Goal: Task Accomplishment & Management: Complete application form

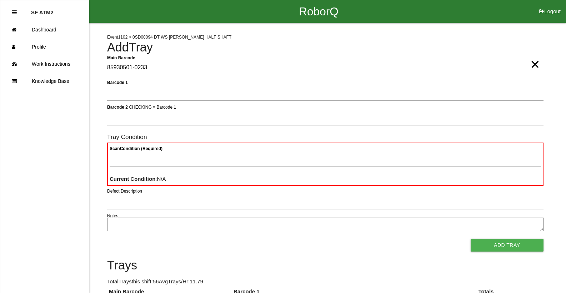
type Barcode "85930501-0233"
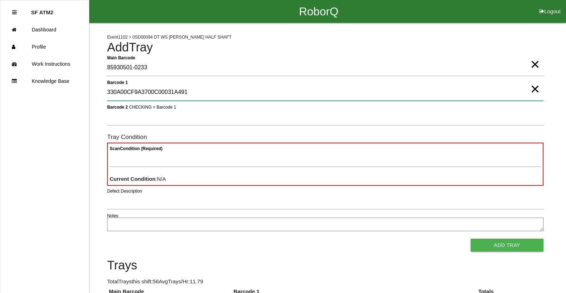
type 1 "330A00CF9A3700C00031A491"
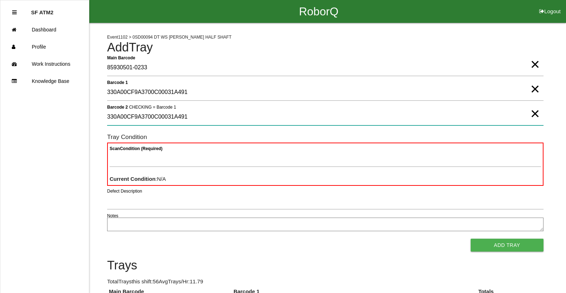
type 2 "330A00CF9A3700C00031A491"
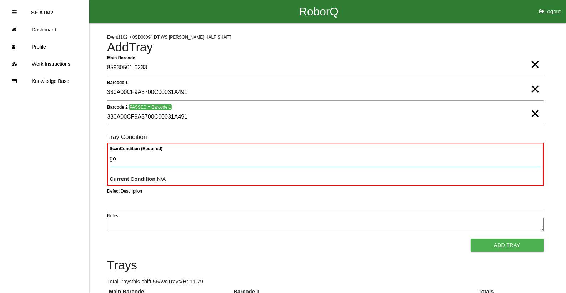
type Condition "goo"
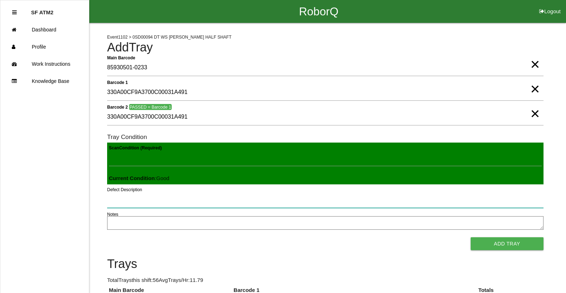
click at [471, 237] on button "Add Tray" at bounding box center [507, 243] width 73 height 13
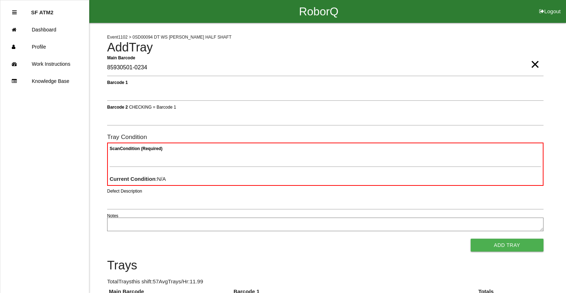
type Barcode "85930501-0234"
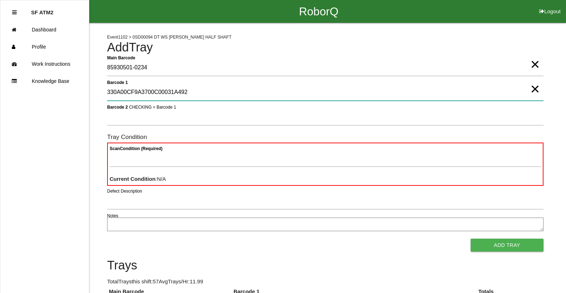
type 1 "330A00CF9A3700C00031A492"
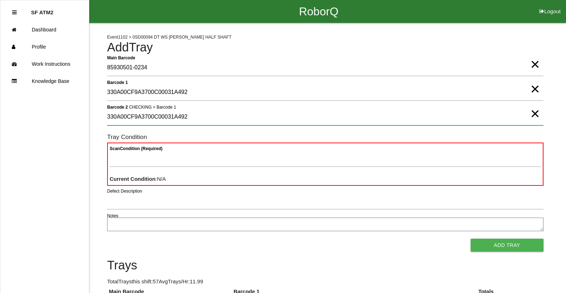
type 2 "330A00CF9A3700C00031A492"
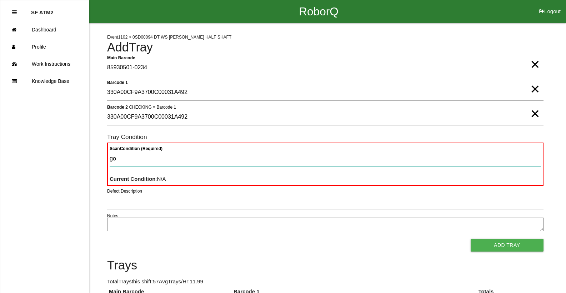
type Condition "goo"
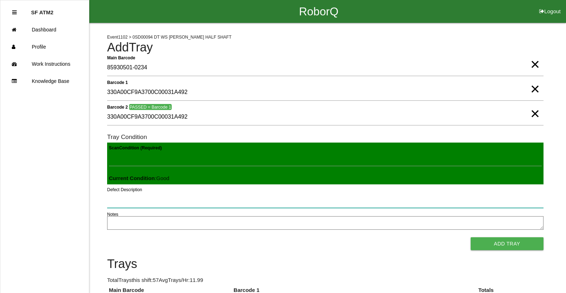
click button "Add Tray" at bounding box center [507, 243] width 73 height 13
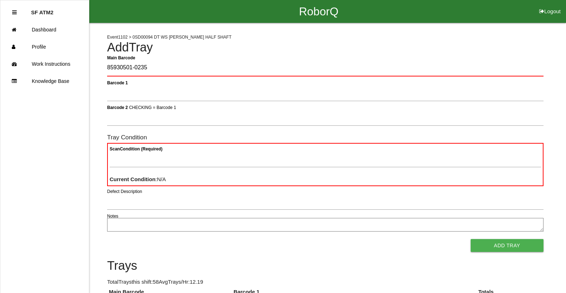
type Barcode "85930501-0235"
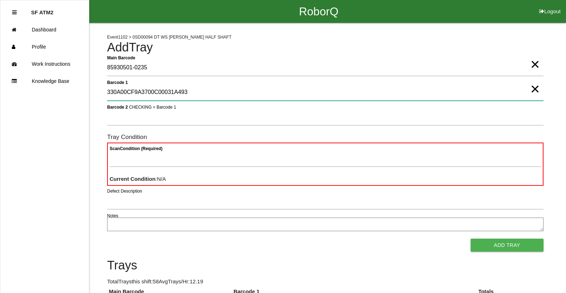
type 1 "330A00CF9A3700C00031A493"
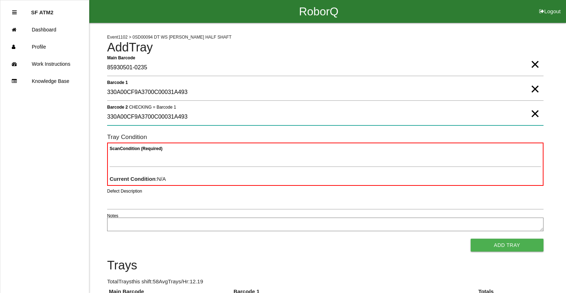
type 2 "330A00CF9A3700C00031A493"
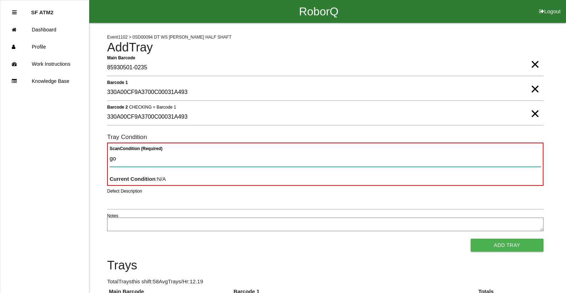
type Condition "goo"
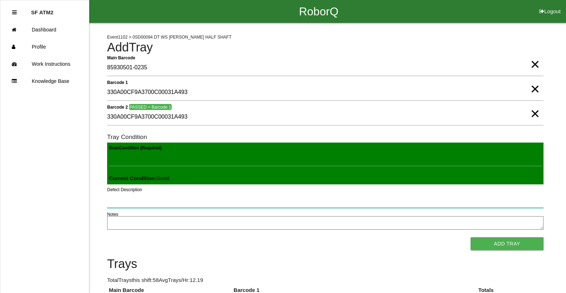
click at [471, 237] on button "Add Tray" at bounding box center [507, 243] width 73 height 13
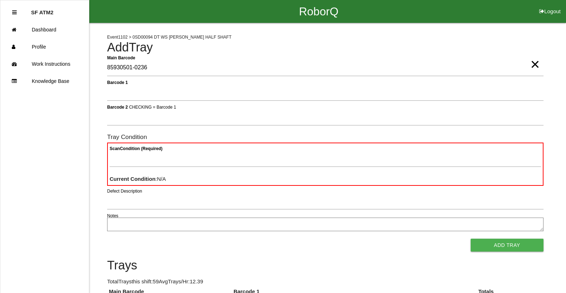
type Barcode "85930501-0236"
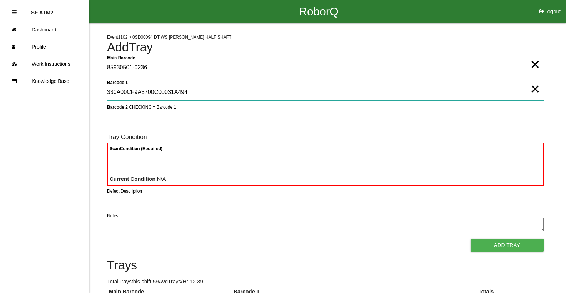
type 1 "330A00CF9A3700C00031A494"
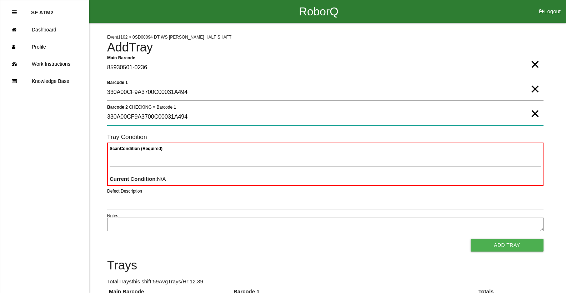
type 2 "330A00CF9A3700C00031A494"
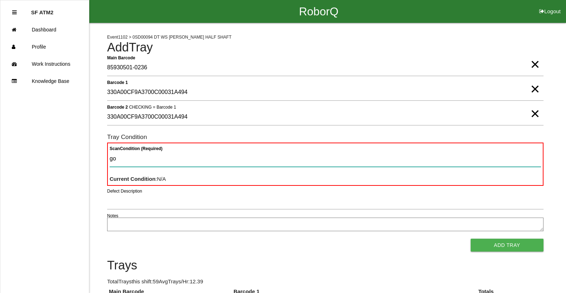
type Condition "goo"
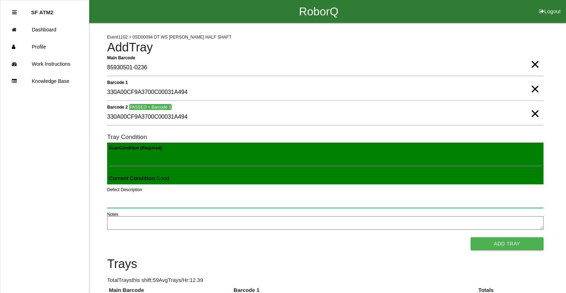
click at [471, 237] on button "Add Tray" at bounding box center [507, 243] width 73 height 13
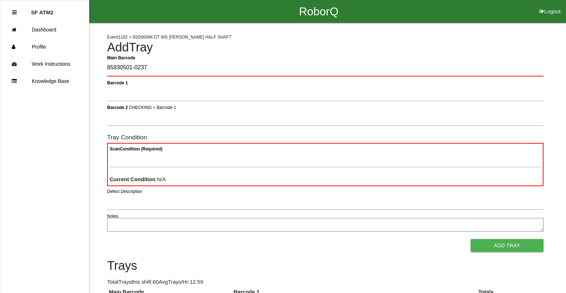
type Barcode "85930501-0237"
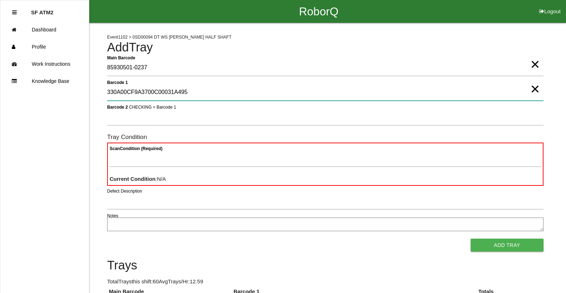
type 1 "330A00CF9A3700C00031A495"
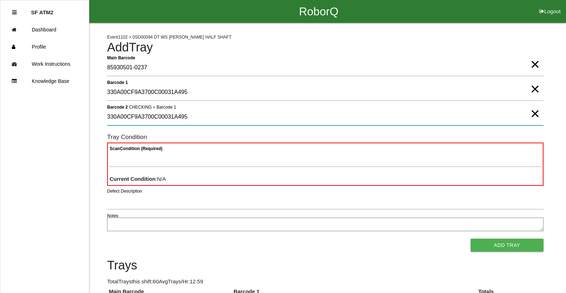
type 2 "330A00CF9A3700C00031A495"
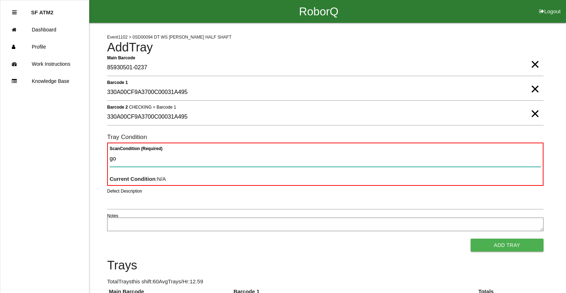
type Condition "goo"
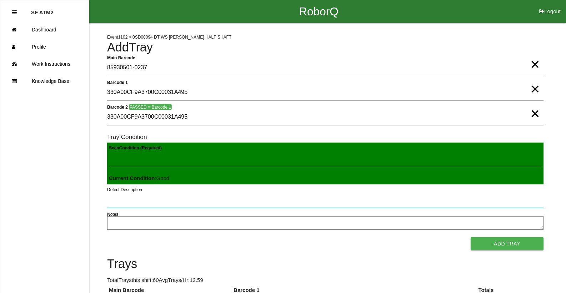
click at [471, 237] on button "Add Tray" at bounding box center [507, 243] width 73 height 13
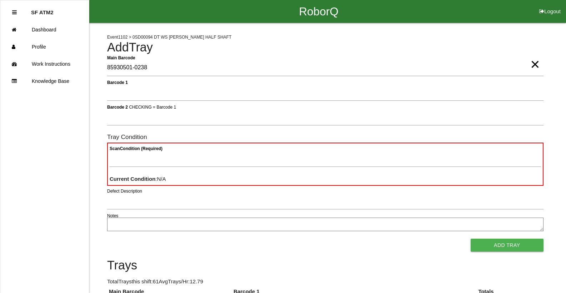
type Barcode "85930501-0238"
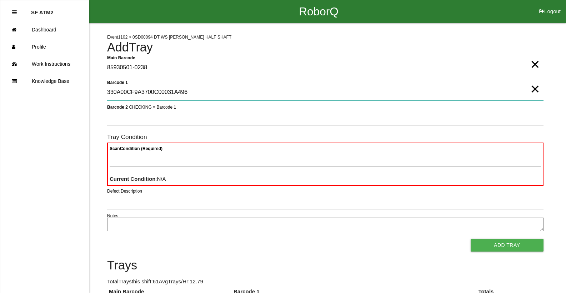
type 1 "330A00CF9A3700C00031A496"
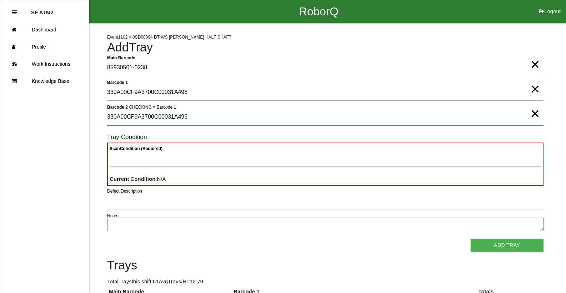
type 2 "330A00CF9A3700C00031A496"
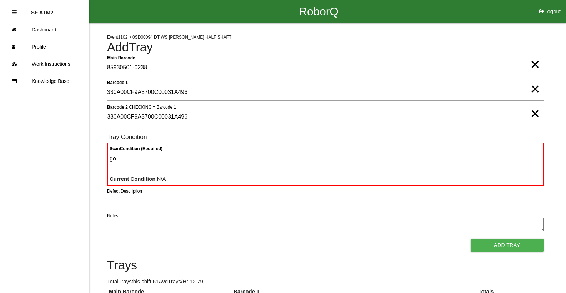
type Condition "goo"
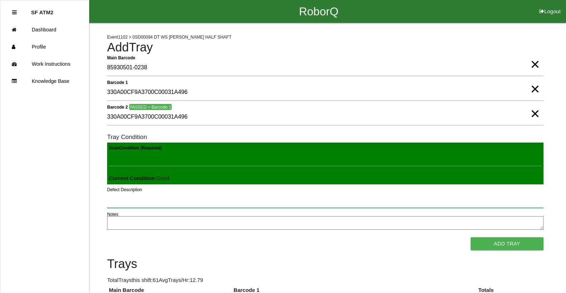
click at [471, 237] on button "Add Tray" at bounding box center [507, 243] width 73 height 13
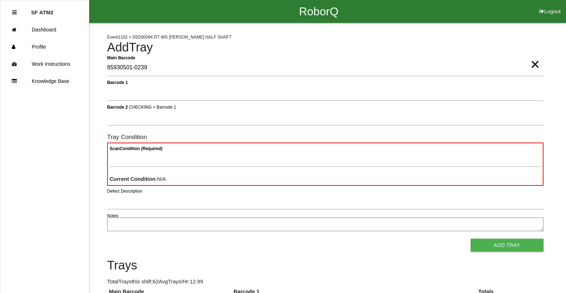
type Barcode "85930501-0239"
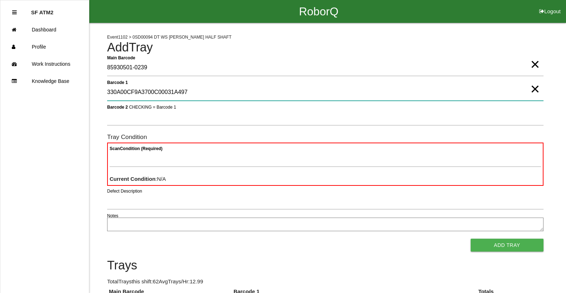
type 1 "330A00CF9A3700C00031A497"
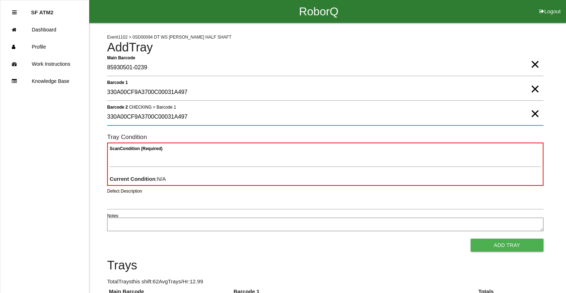
type 2 "330A00CF9A3700C00031A497"
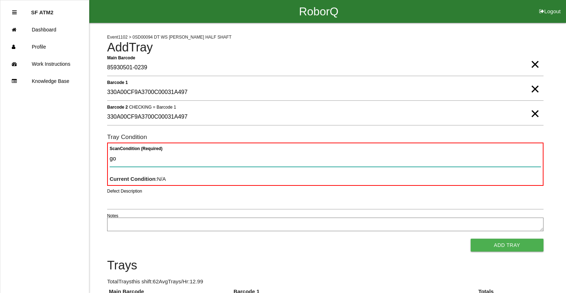
type Condition "goo"
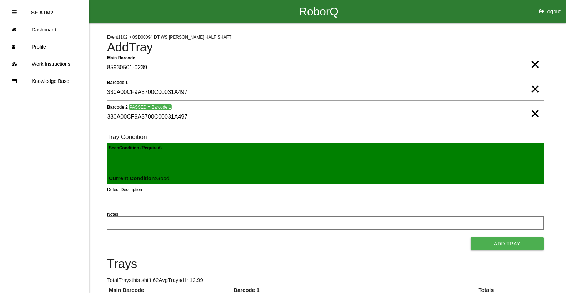
click at [471, 237] on button "Add Tray" at bounding box center [507, 243] width 73 height 13
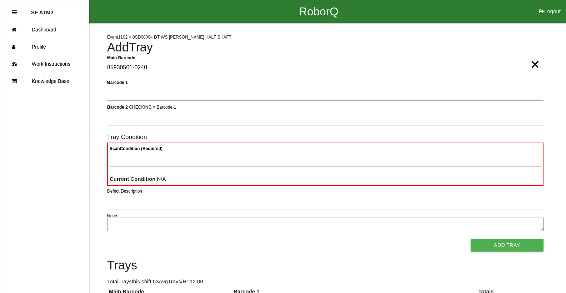
type Barcode "85930501-0240"
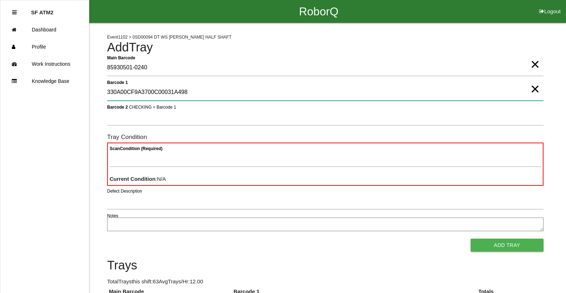
type 1 "330A00CF9A3700C00031A498"
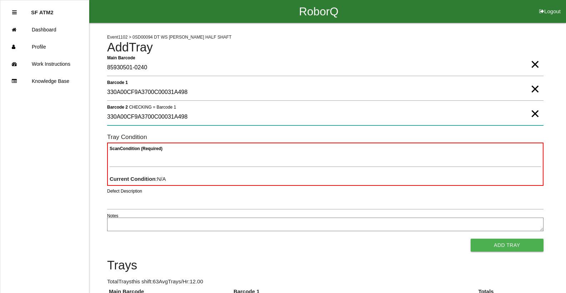
type 2 "330A00CF9A3700C00031A498"
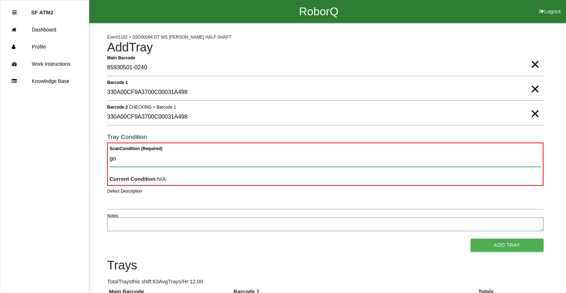
type Condition "goo"
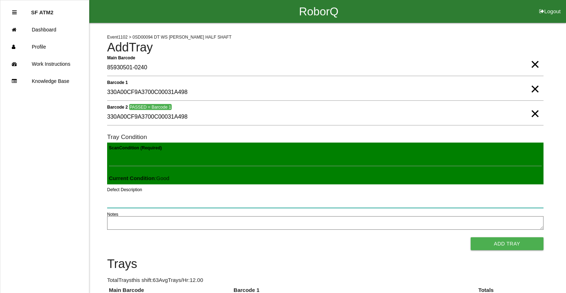
click button "Add Tray" at bounding box center [507, 243] width 73 height 13
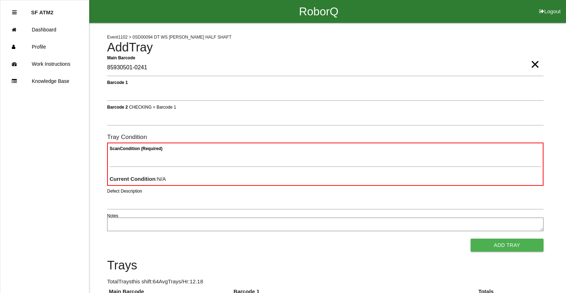
type Barcode "85930501-0241"
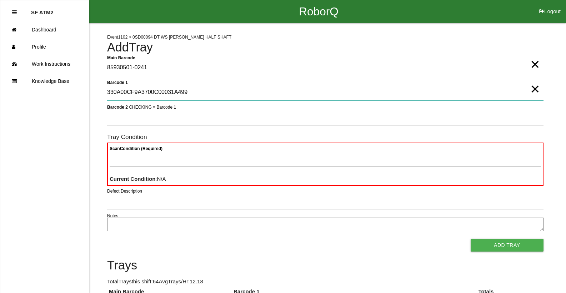
type 1 "330A00CF9A3700C00031A499"
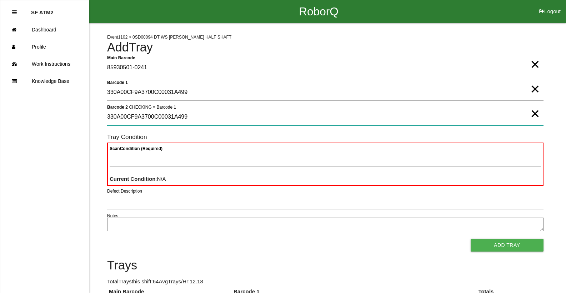
type 2 "330A00CF9A3700C00031A499"
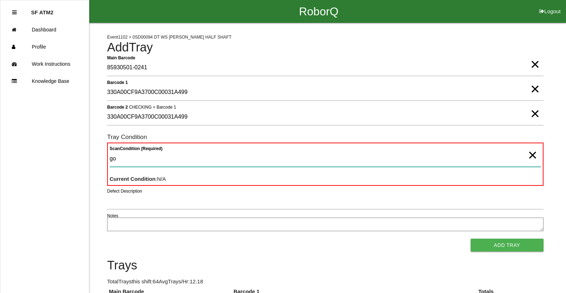
type Condition "goo"
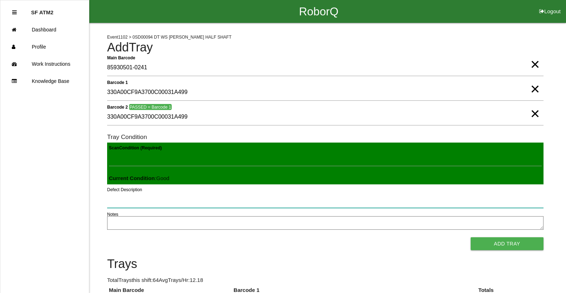
click at [471, 237] on button "Add Tray" at bounding box center [507, 243] width 73 height 13
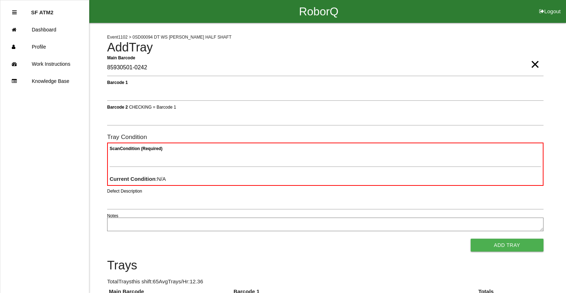
type Barcode "85930501-0242"
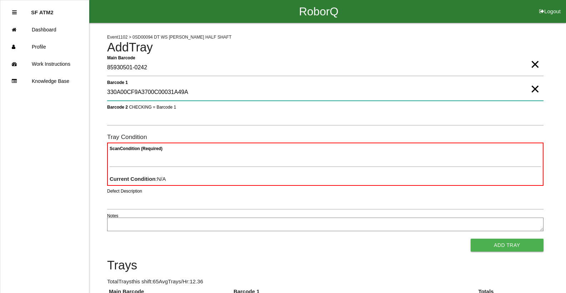
type 1 "330A00CF9A3700C00031A49A"
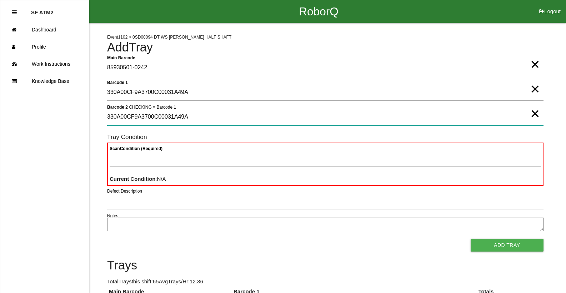
type 2 "330A00CF9A3700C00031A49A"
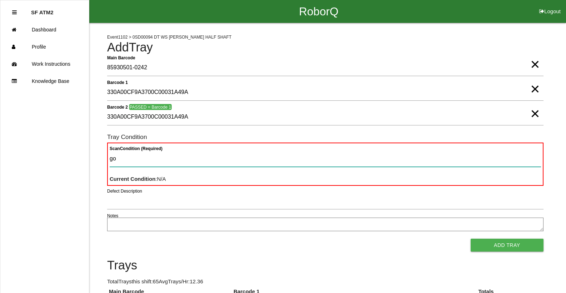
type Condition "goo"
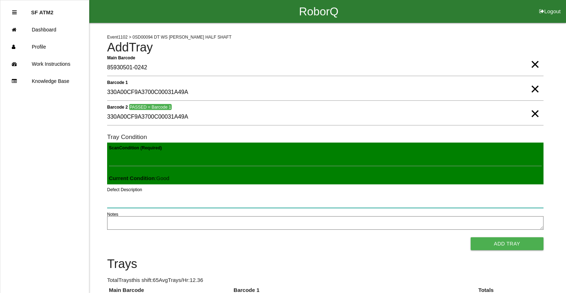
click at [471, 237] on button "Add Tray" at bounding box center [507, 243] width 73 height 13
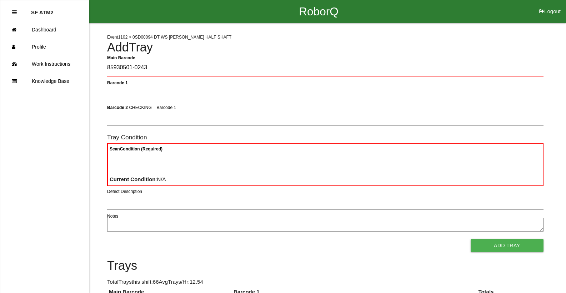
type Barcode "85930501-0243"
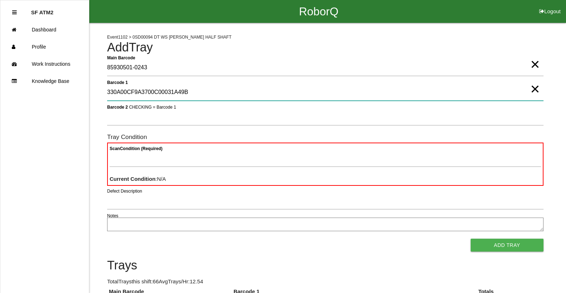
type 1 "330A00CF9A3700C00031A49B"
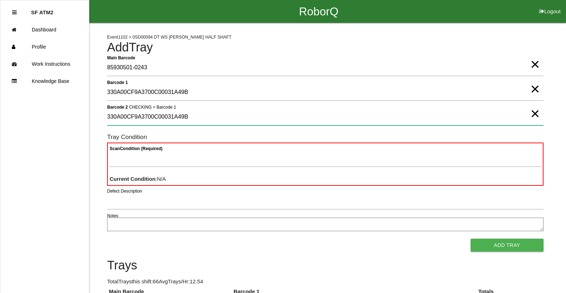
type 2 "330A00CF9A3700C00031A49B"
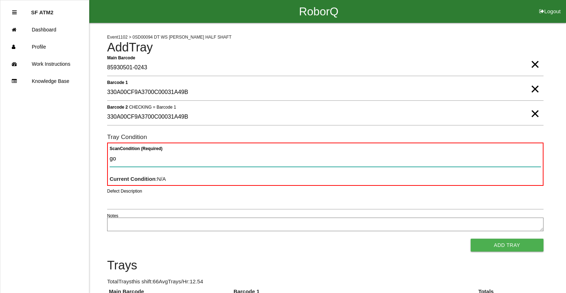
type Condition "goo"
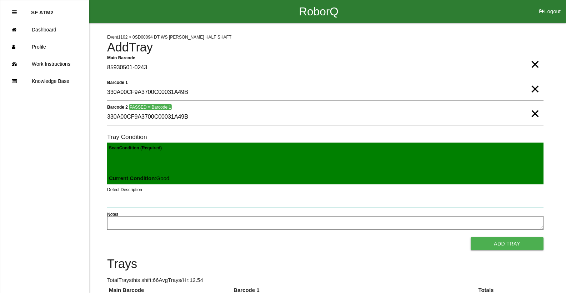
click at [471, 237] on button "Add Tray" at bounding box center [507, 243] width 73 height 13
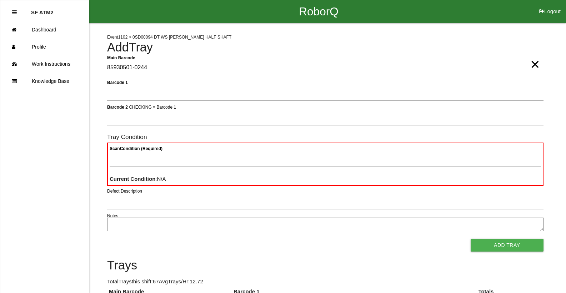
type Barcode "85930501-0244"
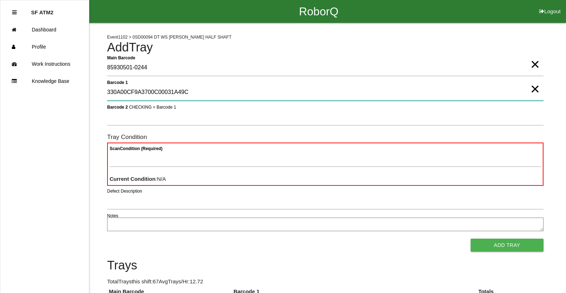
type 1 "330A00CF9A3700C00031A49C"
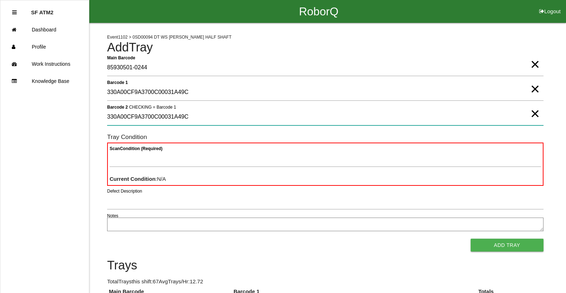
type 2 "330A00CF9A3700C00031A49C"
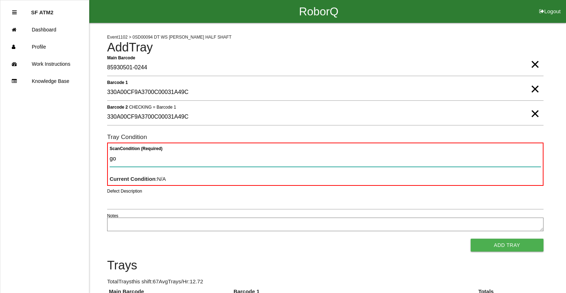
type Condition "goo"
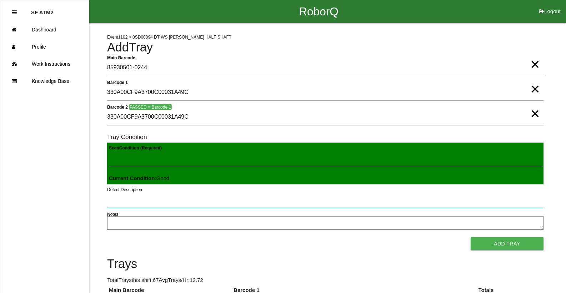
click at [471, 237] on button "Add Tray" at bounding box center [507, 243] width 73 height 13
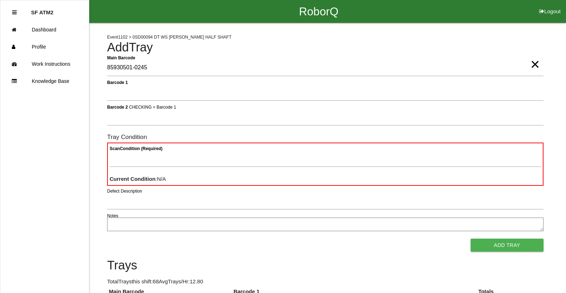
type Barcode "85930501-0245"
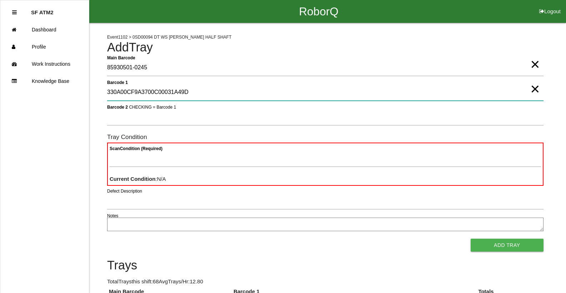
type 1 "330A00CF9A3700C00031A49D"
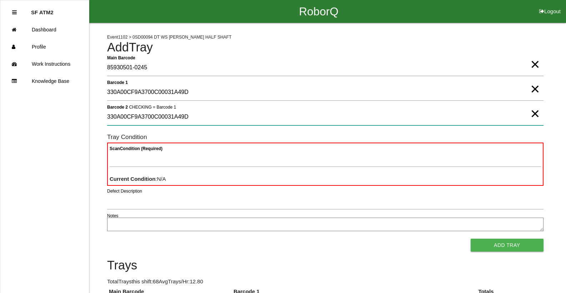
type 2 "330A00CF9A3700C00031A49D"
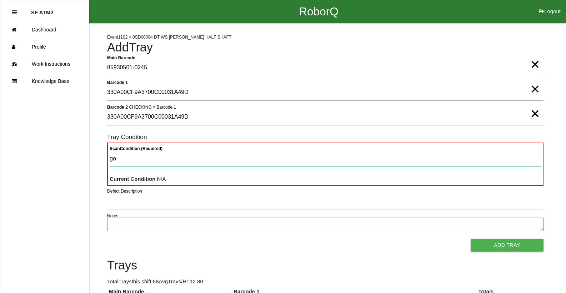
type Condition "goo"
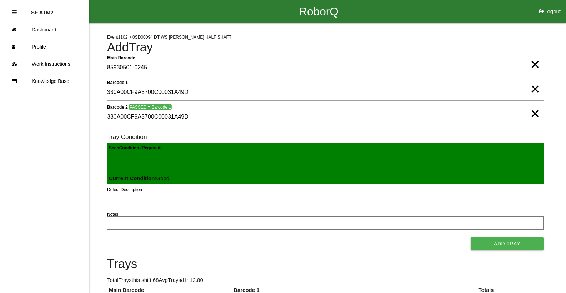
click at [471, 237] on button "Add Tray" at bounding box center [507, 243] width 73 height 13
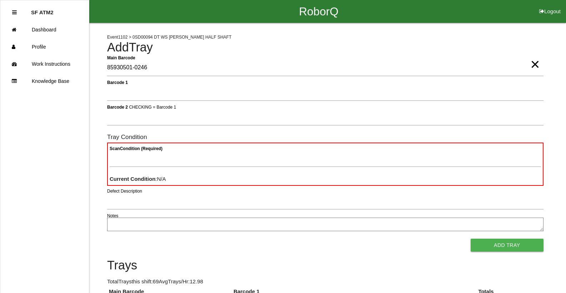
type Barcode "85930501-0246"
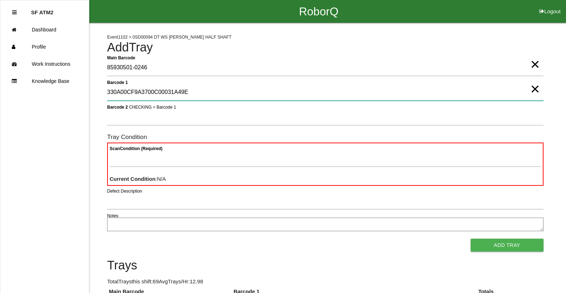
type 1 "330A00CF9A3700C00031A49E"
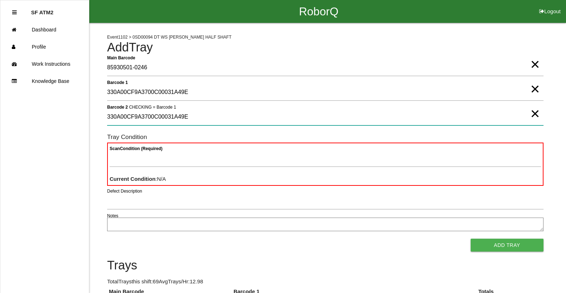
type 2 "330A00CF9A3700C00031A49E"
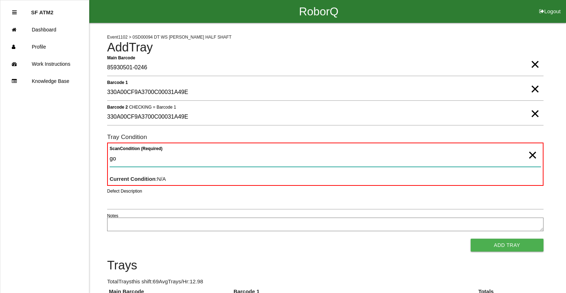
type Condition "goo"
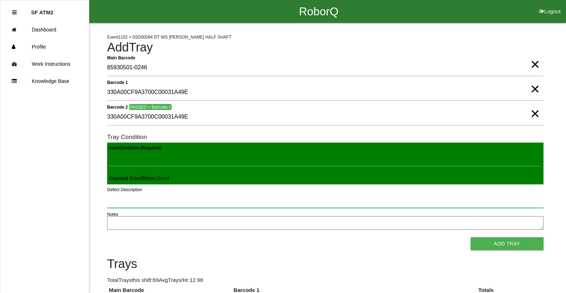
click button "Add Tray" at bounding box center [507, 243] width 73 height 13
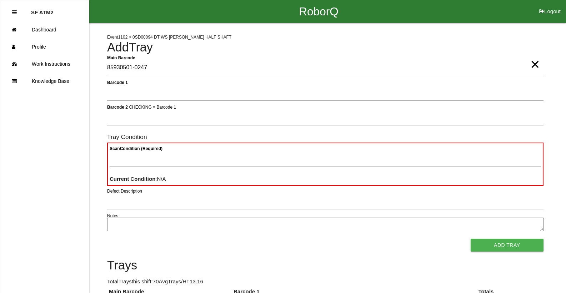
type Barcode "85930501-0247"
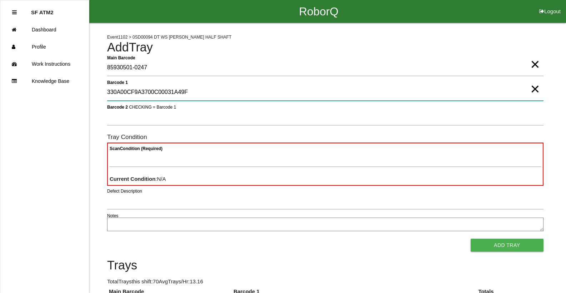
type 1 "330A00CF9A3700C00031A49F"
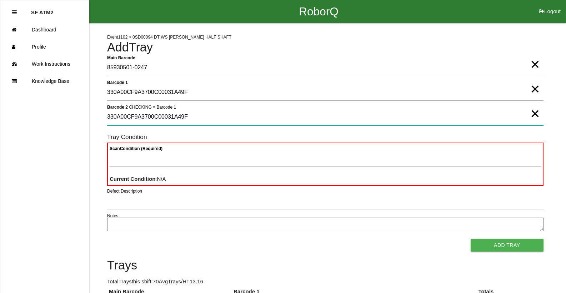
type 2 "330A00CF9A3700C00031A49F"
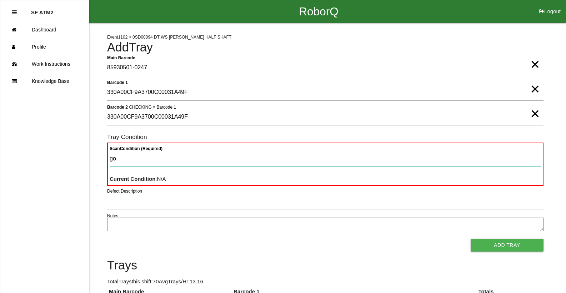
type Condition "goo"
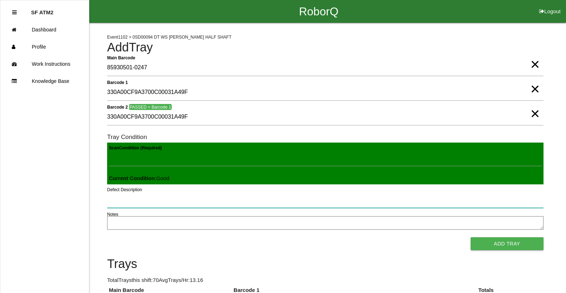
click at [471, 237] on button "Add Tray" at bounding box center [507, 243] width 73 height 13
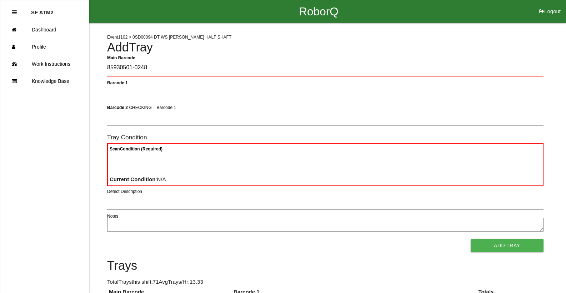
type Barcode "85930501-0248"
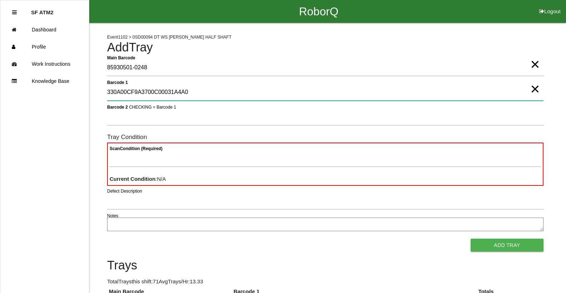
type 1 "330A00CF9A3700C00031A4A0"
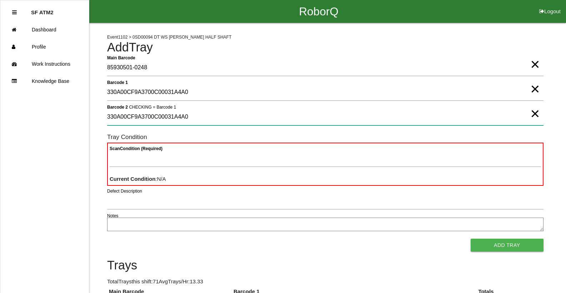
type 2 "330A00CF9A3700C00031A4A0"
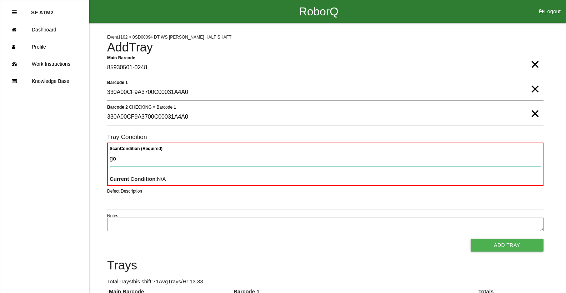
type Condition "goo"
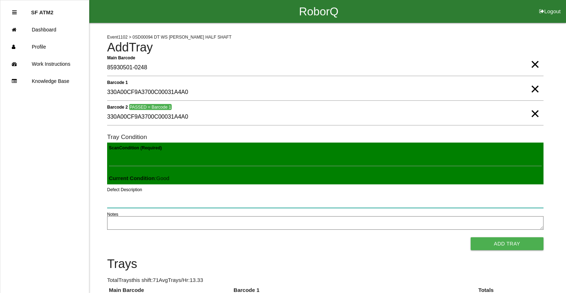
click at [471, 237] on button "Add Tray" at bounding box center [507, 243] width 73 height 13
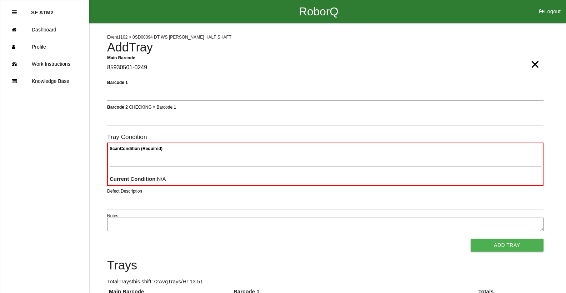
type Barcode "85930501-0249"
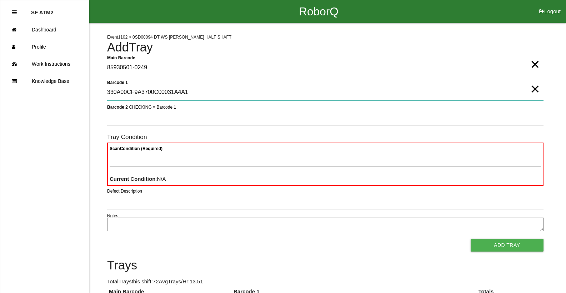
type 1 "330A00CF9A3700C00031A4A1"
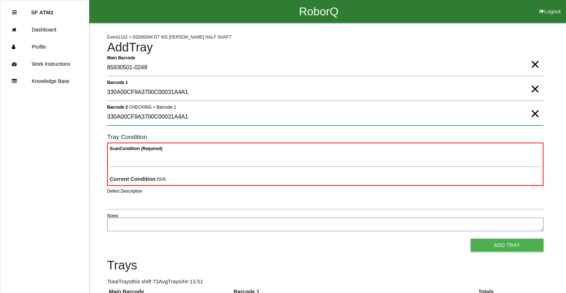
type 2 "330A00CF9A3700C00031A4A1"
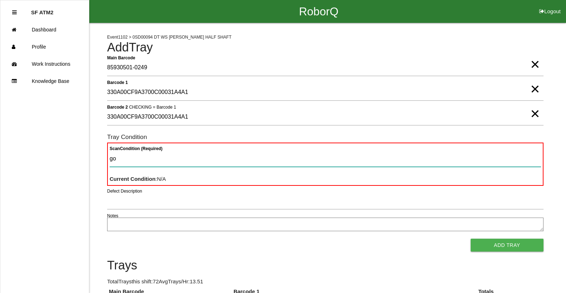
type Condition "goo"
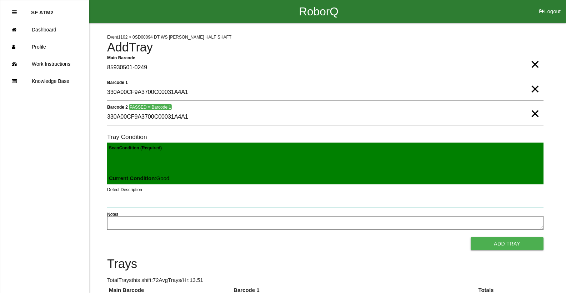
click at [471, 237] on button "Add Tray" at bounding box center [507, 243] width 73 height 13
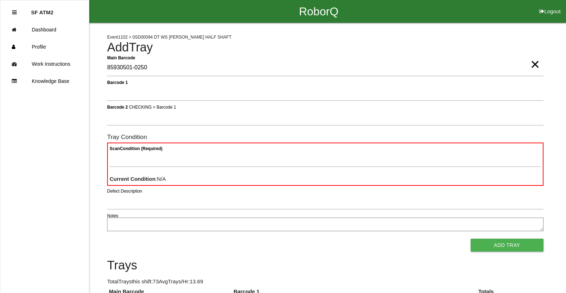
type Barcode "85930501-0250"
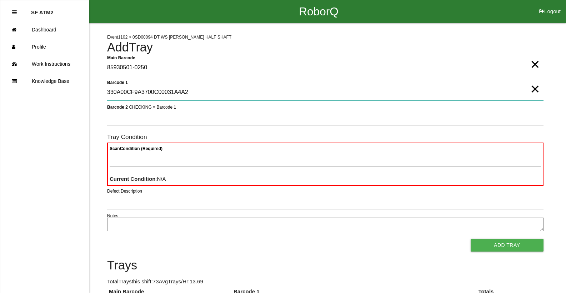
type 1 "330A00CF9A3700C00031A4A2"
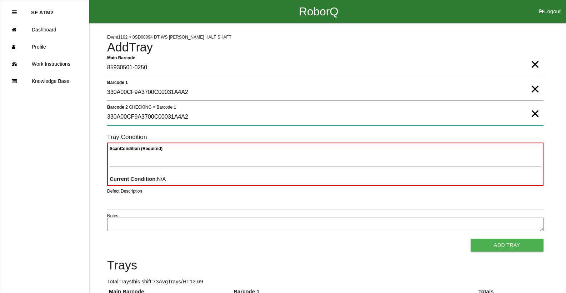
type 2 "330A00CF9A3700C00031A4A2"
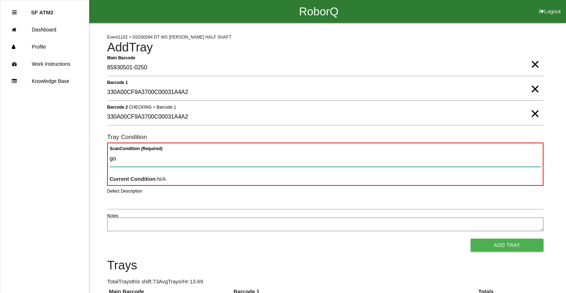
type Condition "goo"
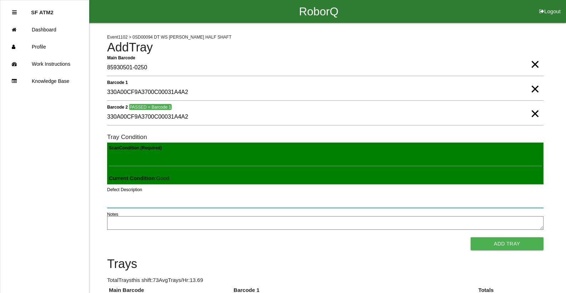
click at [471, 237] on button "Add Tray" at bounding box center [507, 243] width 73 height 13
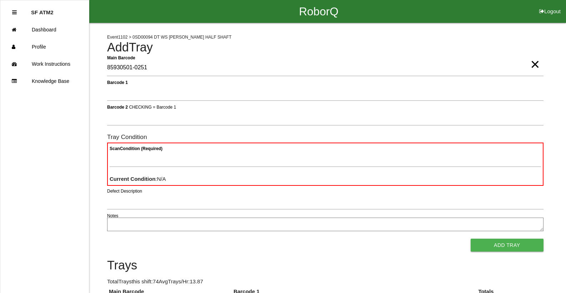
type Barcode "85930501-0251"
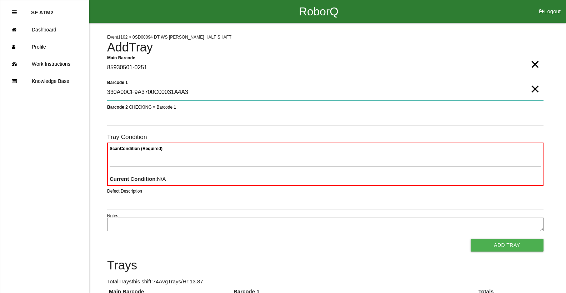
type 1 "330A00CF9A3700C00031A4A3"
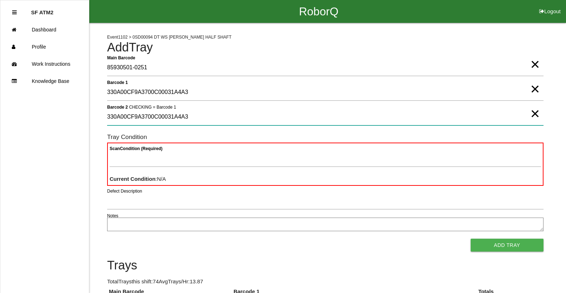
type 2 "330A00CF9A3700C00031A4A3"
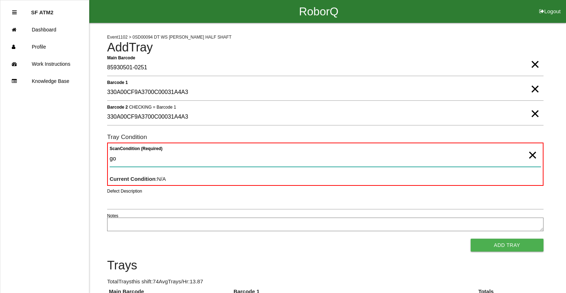
type Condition "goo"
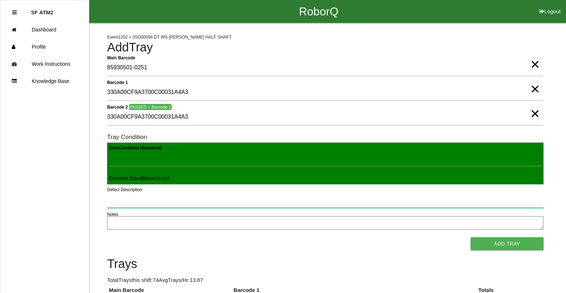
click at [471, 237] on button "Add Tray" at bounding box center [507, 243] width 73 height 13
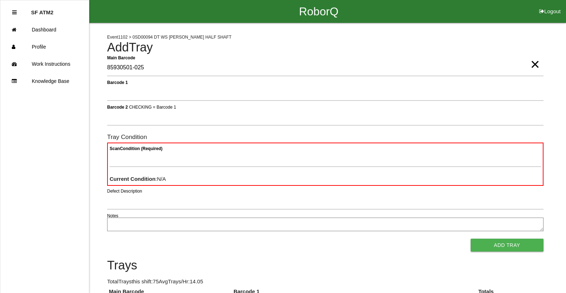
type Barcode "85930501-0252"
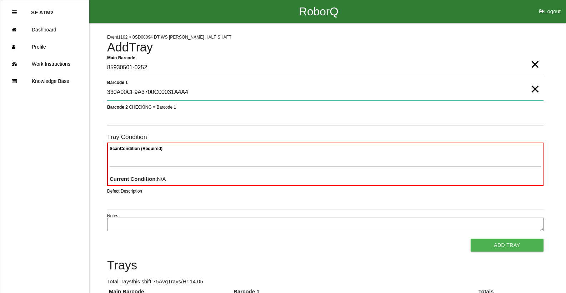
type 1 "330A00CF9A3700C00031A4A4"
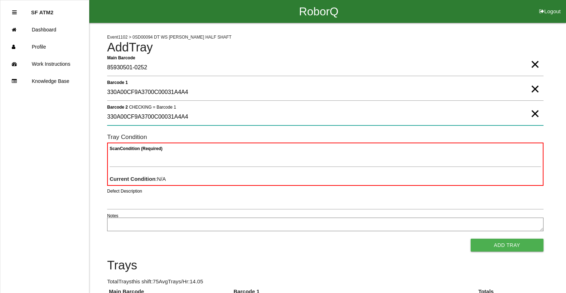
type 2 "330A00CF9A3700C00031A4A4"
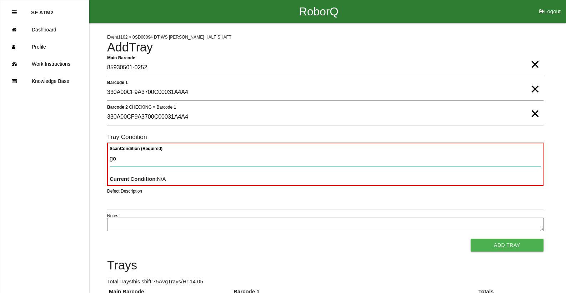
type Condition "goo"
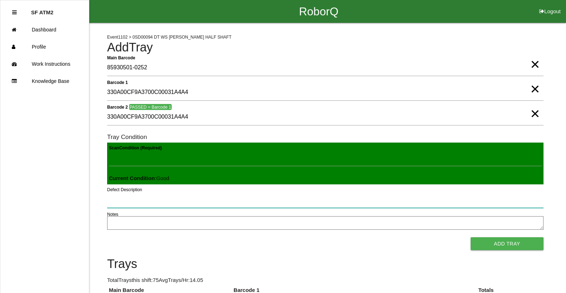
click at [471, 237] on button "Add Tray" at bounding box center [507, 243] width 73 height 13
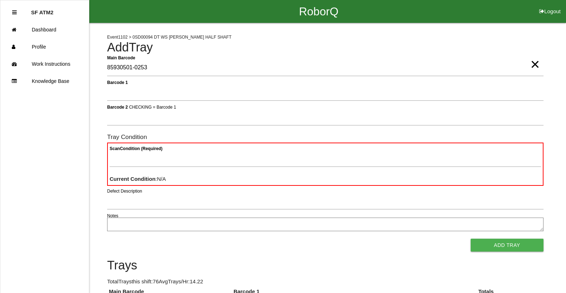
type Barcode "85930501-0253"
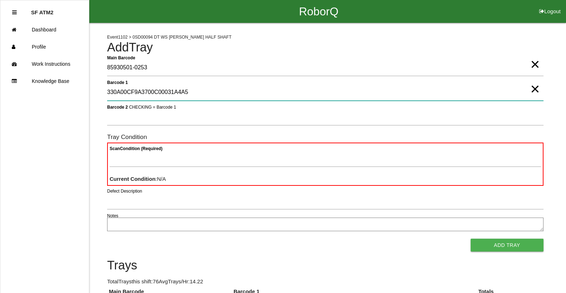
type 1 "330A00CF9A3700C00031A4A5"
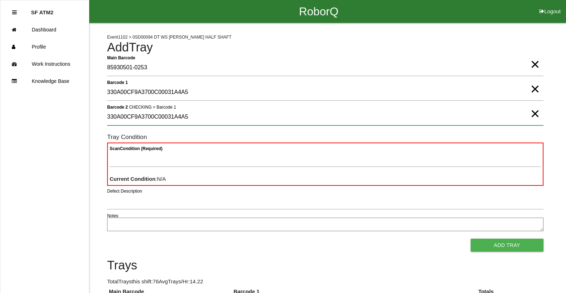
type 2 "330A00CF9A3700C00031A4A5"
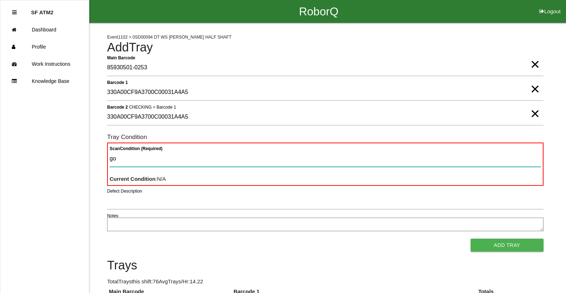
type Condition "goo"
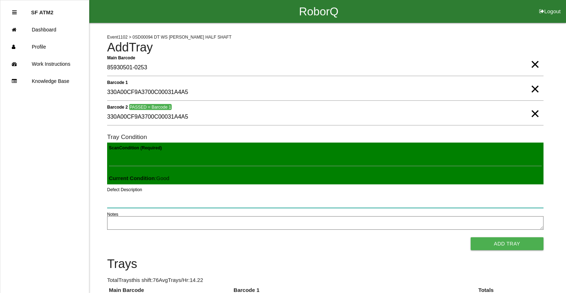
click at [471, 237] on button "Add Tray" at bounding box center [507, 243] width 73 height 13
